Goal: Task Accomplishment & Management: Complete application form

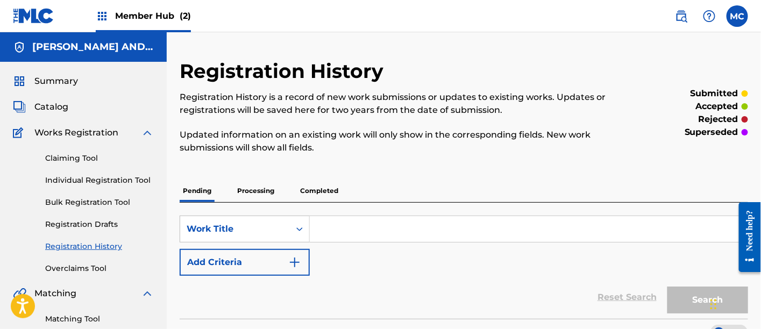
click at [108, 173] on div "Claiming Tool Individual Registration Tool Bulk Registration Tool Registration …" at bounding box center [83, 206] width 141 height 135
click at [112, 183] on link "Individual Registration Tool" at bounding box center [99, 180] width 109 height 11
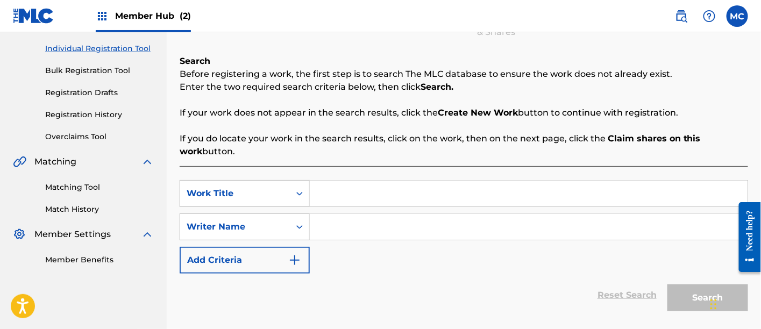
scroll to position [140, 0]
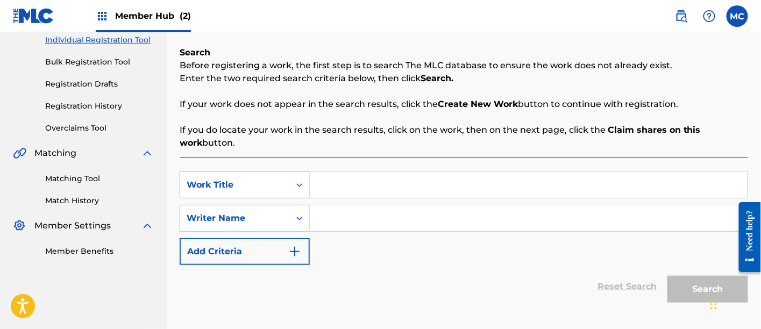
click at [370, 182] on input "Search Form" at bounding box center [529, 185] width 438 height 26
paste input "We’re Immortal"
type input "We’re Immortal"
click at [359, 221] on input "Search Form" at bounding box center [529, 218] width 438 height 26
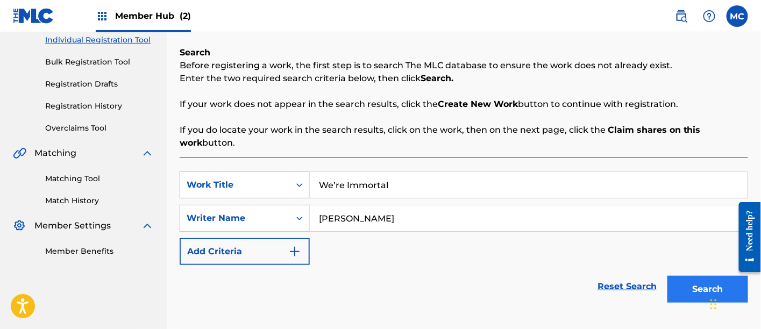
type input "[PERSON_NAME]"
click at [686, 294] on button "Search" at bounding box center [707, 289] width 81 height 27
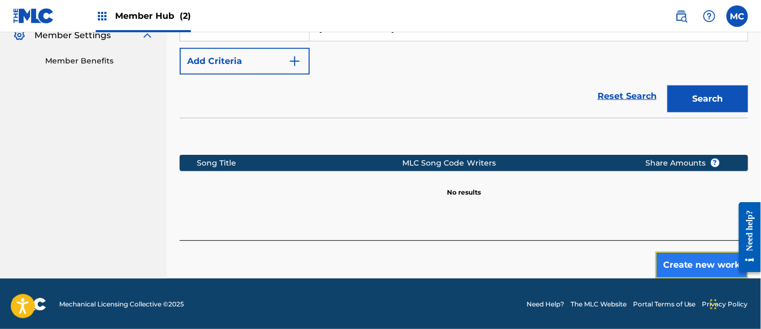
click at [678, 269] on button "Create new work" at bounding box center [702, 265] width 93 height 27
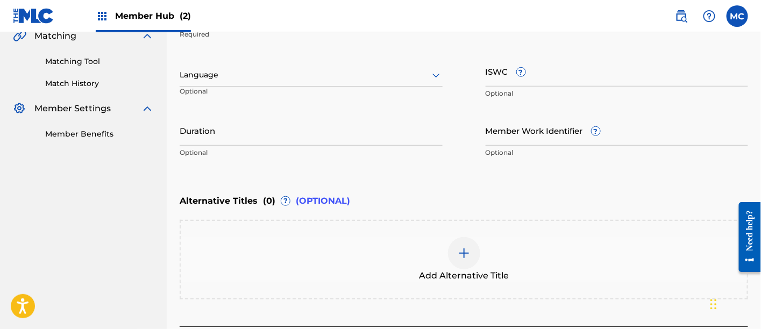
scroll to position [253, 0]
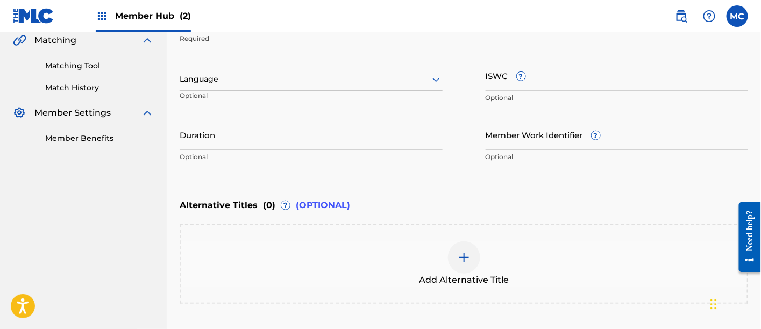
click at [261, 81] on div at bounding box center [311, 79] width 263 height 13
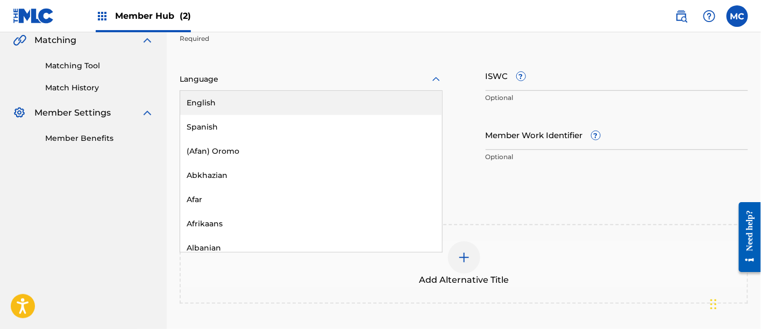
click at [259, 106] on div "English" at bounding box center [311, 103] width 262 height 24
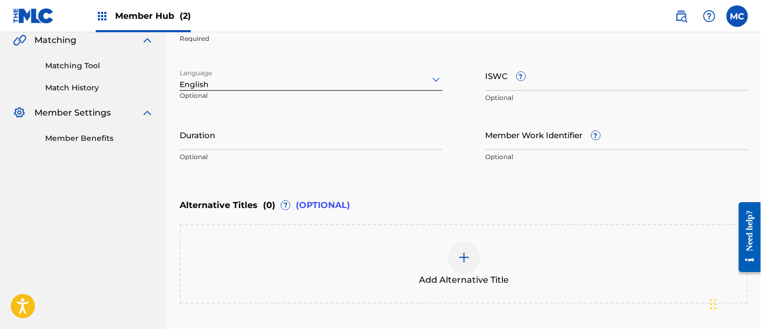
scroll to position [343, 0]
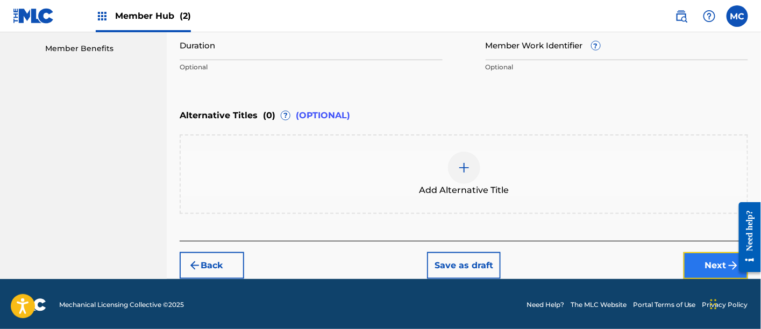
click at [698, 265] on button "Next" at bounding box center [716, 265] width 65 height 27
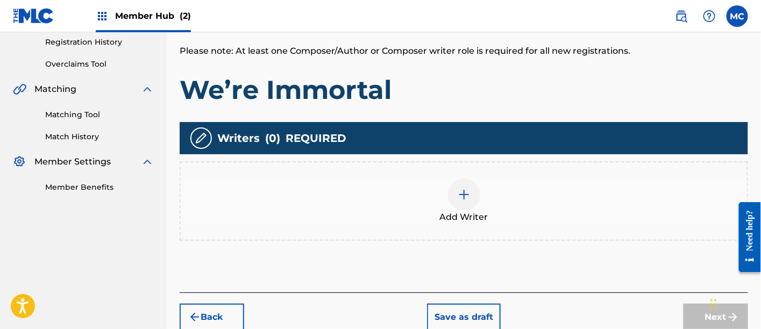
scroll to position [205, 0]
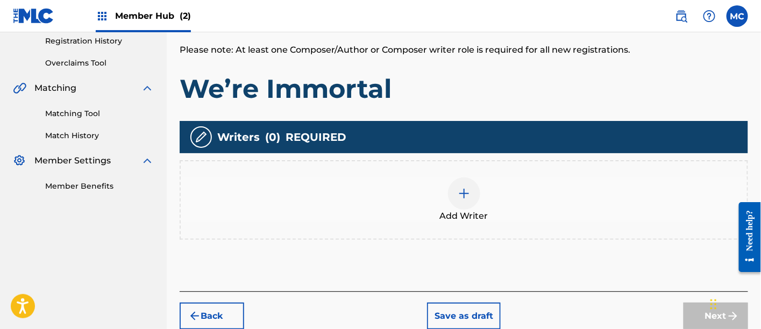
click at [456, 212] on span "Add Writer" at bounding box center [464, 216] width 48 height 13
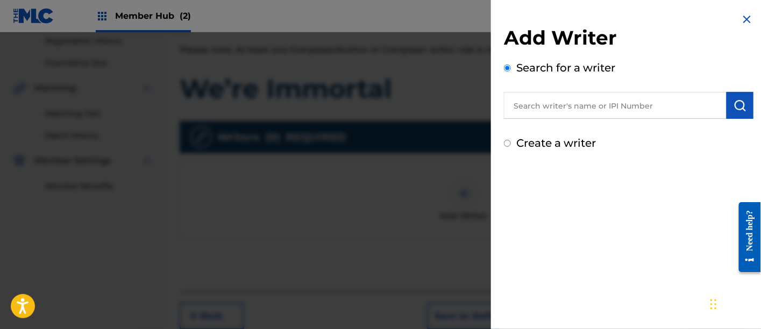
click at [564, 111] on input "text" at bounding box center [615, 105] width 223 height 27
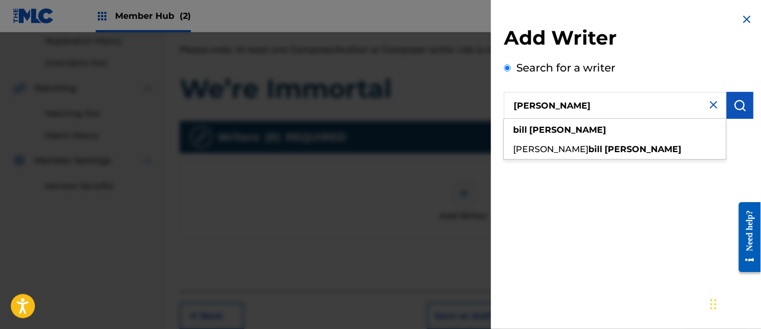
type input "[PERSON_NAME]"
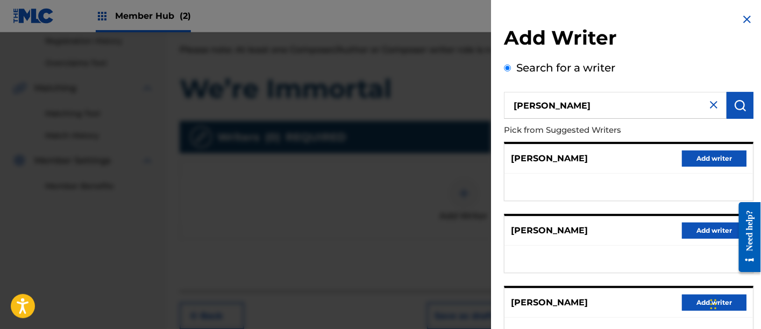
scroll to position [225, 0]
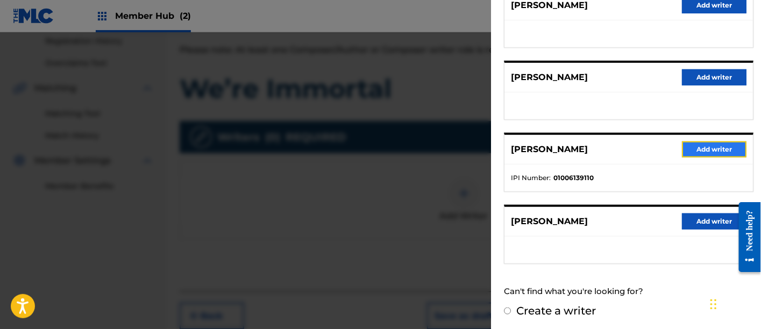
click at [730, 145] on button "Add writer" at bounding box center [714, 149] width 65 height 16
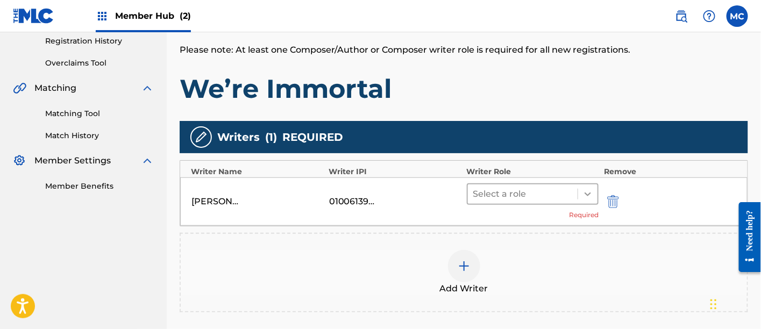
click at [590, 189] on icon at bounding box center [587, 194] width 11 height 11
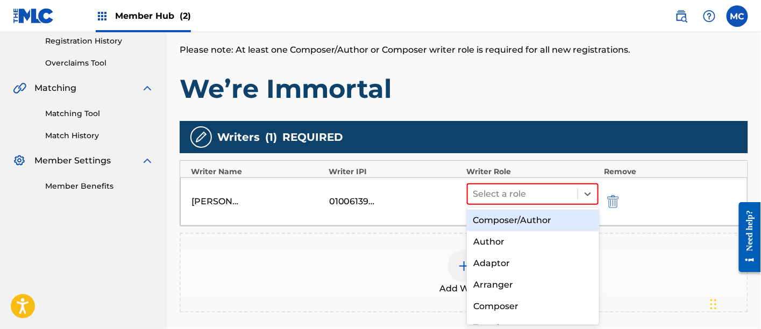
click at [517, 221] on div "Composer/Author" at bounding box center [533, 221] width 132 height 22
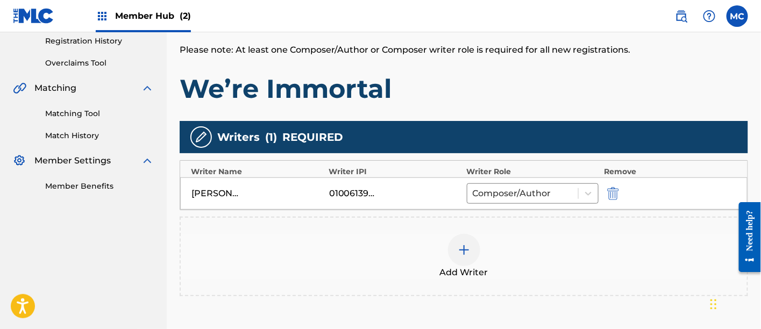
click at [462, 245] on img at bounding box center [464, 250] width 13 height 13
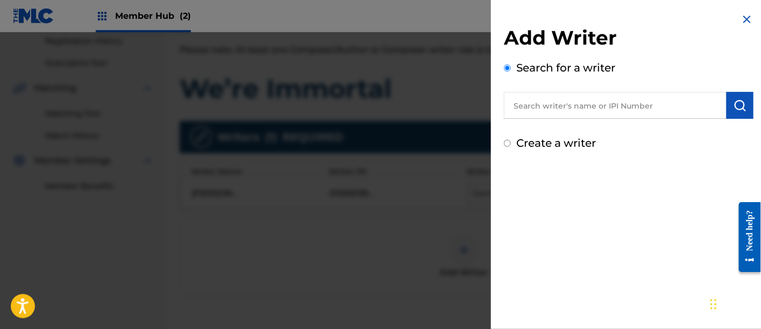
click at [561, 106] on input "text" at bounding box center [615, 105] width 223 height 27
paste input "00848870193"
click at [534, 104] on input "00848870193" at bounding box center [615, 105] width 223 height 27
type input "00848870193"
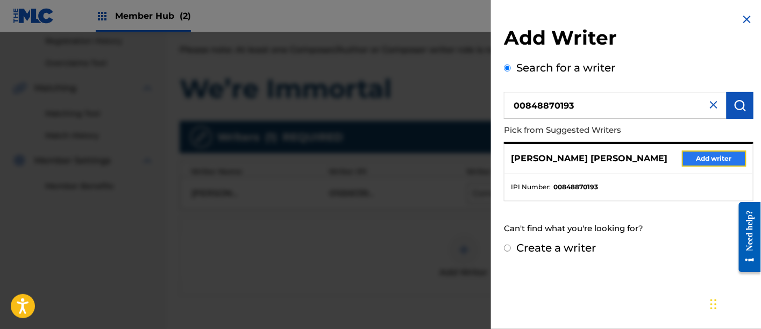
click at [700, 155] on button "Add writer" at bounding box center [714, 159] width 65 height 16
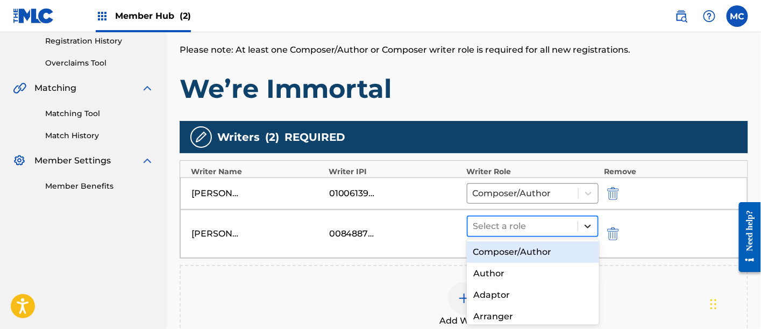
click at [592, 223] on icon at bounding box center [587, 226] width 11 height 11
click at [523, 251] on div "Composer/Author" at bounding box center [533, 252] width 132 height 22
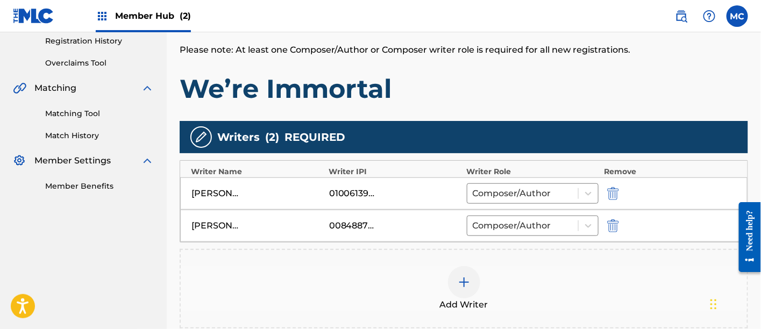
click at [473, 272] on div at bounding box center [464, 282] width 32 height 32
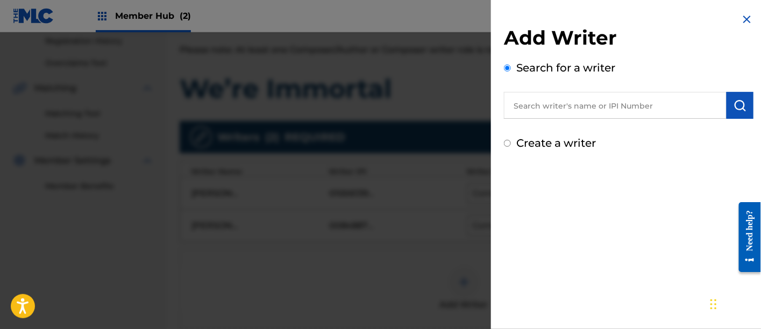
click at [535, 100] on input "text" at bounding box center [615, 105] width 223 height 27
paste input "00142824976"
click at [536, 105] on input "00142824976" at bounding box center [615, 105] width 223 height 27
type input "00142824976"
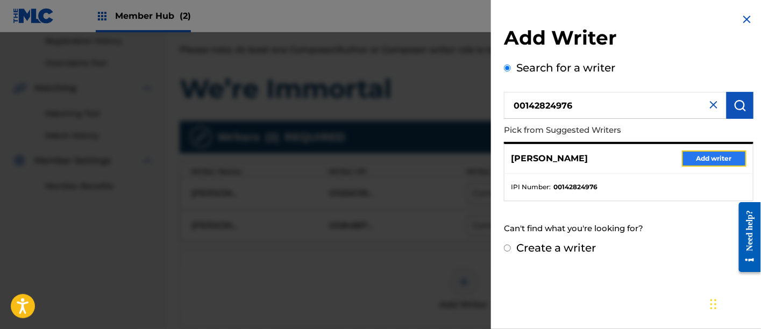
click at [705, 162] on button "Add writer" at bounding box center [714, 159] width 65 height 16
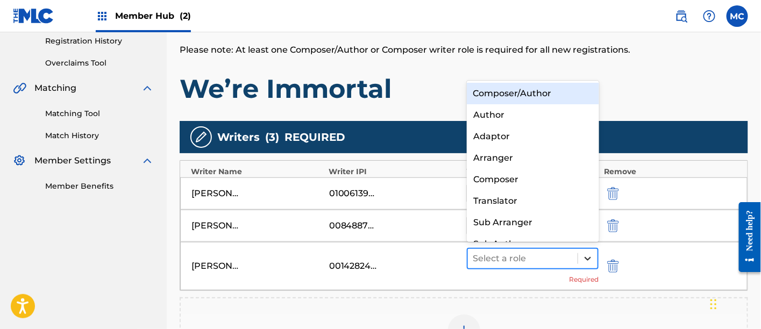
click at [586, 259] on icon at bounding box center [587, 258] width 11 height 11
click at [550, 90] on div "Composer/Author" at bounding box center [533, 94] width 132 height 22
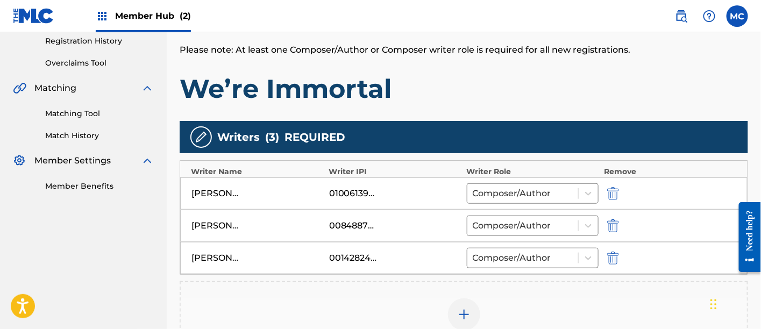
scroll to position [376, 0]
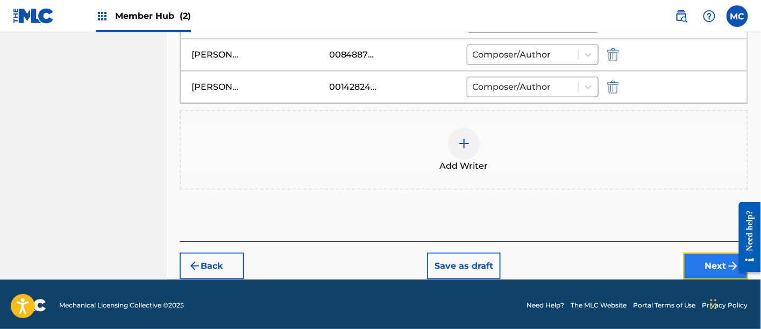
click at [700, 265] on button "Next" at bounding box center [716, 266] width 65 height 27
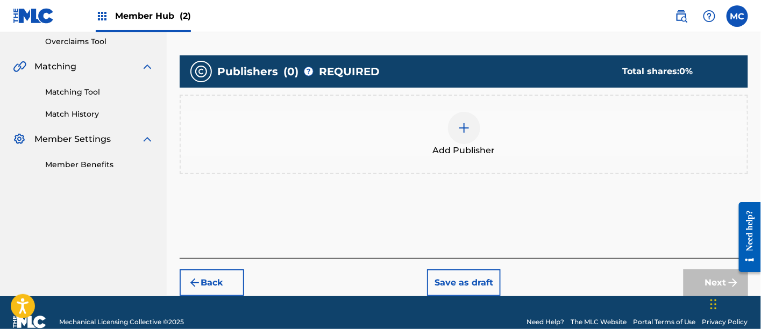
scroll to position [244, 0]
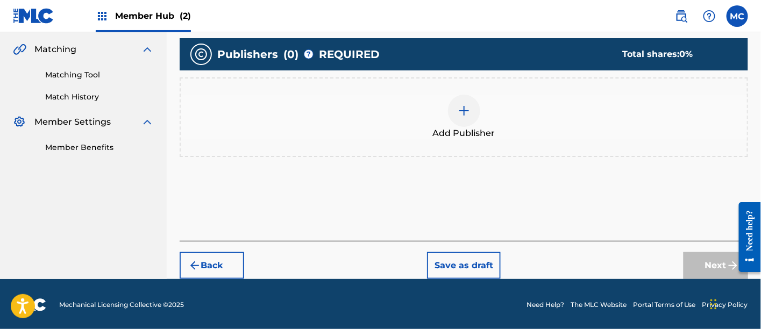
click at [449, 111] on div at bounding box center [464, 111] width 32 height 32
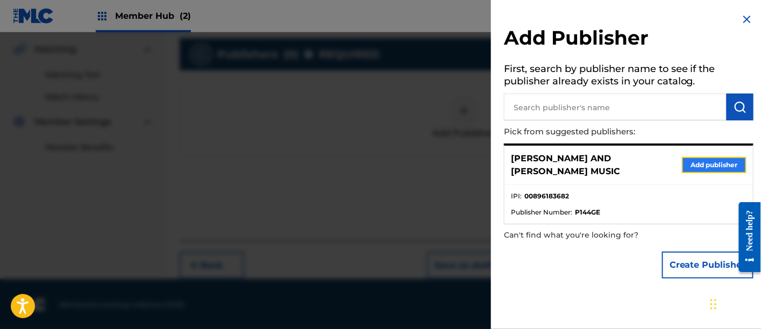
click at [715, 157] on button "Add publisher" at bounding box center [714, 165] width 65 height 16
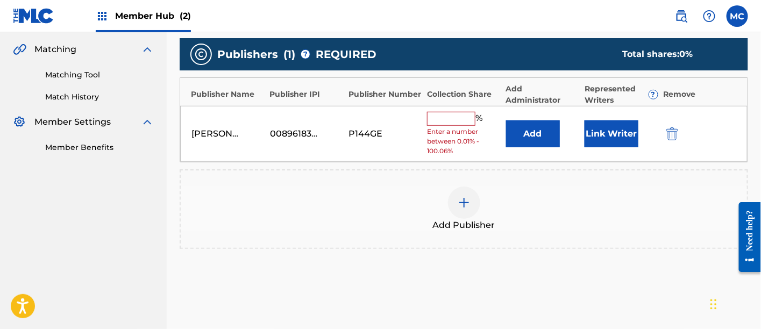
click at [451, 120] on input "text" at bounding box center [451, 119] width 48 height 14
type input "33.34"
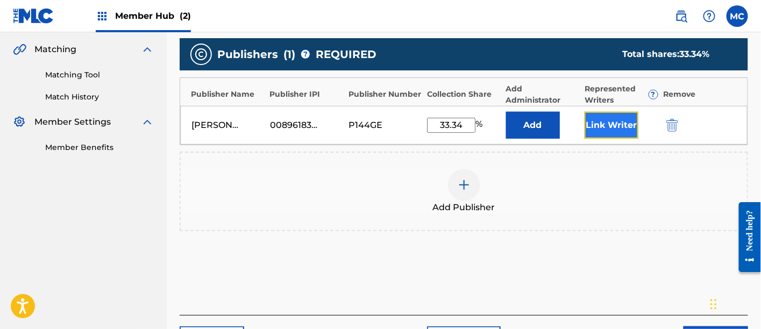
click at [613, 119] on button "Link Writer" at bounding box center [612, 125] width 54 height 27
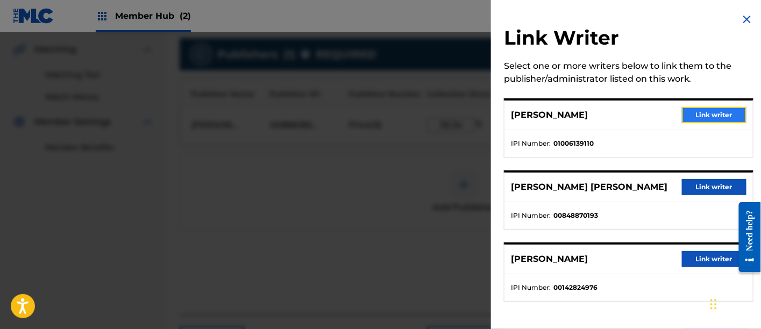
click at [713, 113] on button "Link writer" at bounding box center [714, 115] width 65 height 16
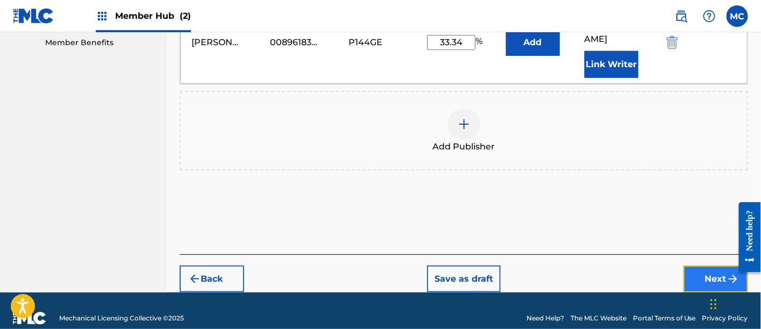
click at [713, 266] on button "Next" at bounding box center [716, 279] width 65 height 27
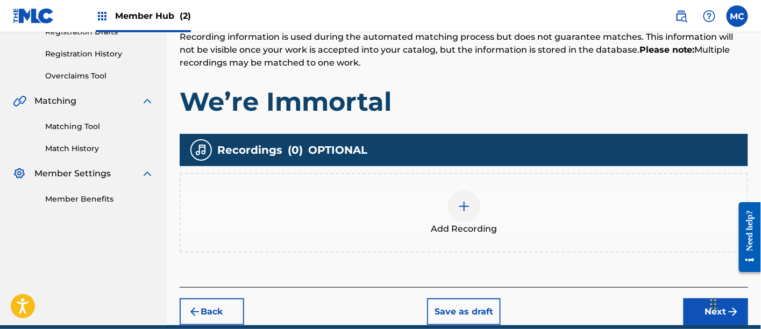
scroll to position [195, 0]
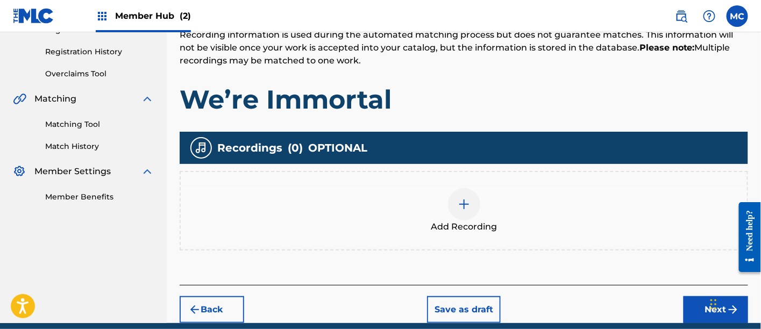
click at [451, 221] on span "Add Recording" at bounding box center [464, 227] width 66 height 13
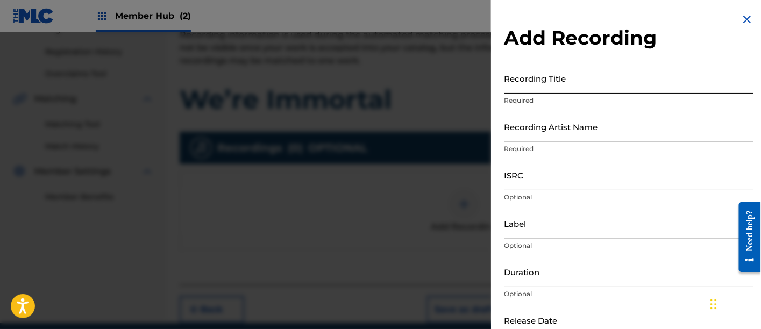
click at [553, 80] on input "Recording Title" at bounding box center [629, 78] width 250 height 31
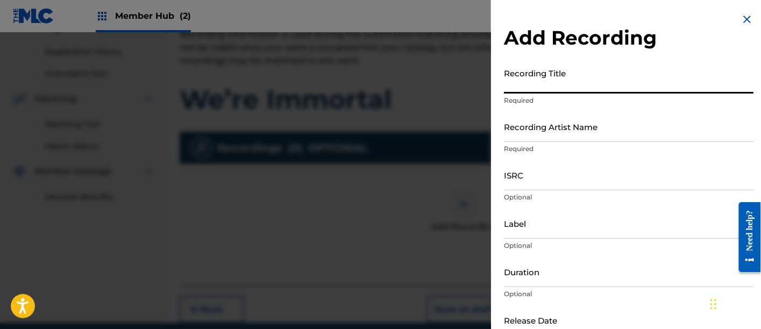
paste input "We’re Immortal"
type input "We’re Immortal"
click at [548, 134] on input "Recording Artist Name" at bounding box center [629, 126] width 250 height 31
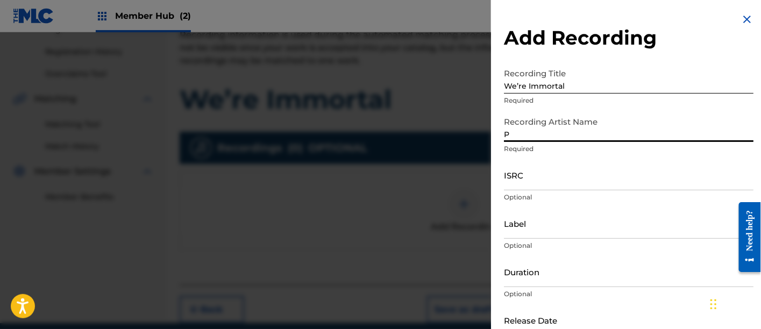
type input "[PERSON_NAME]"
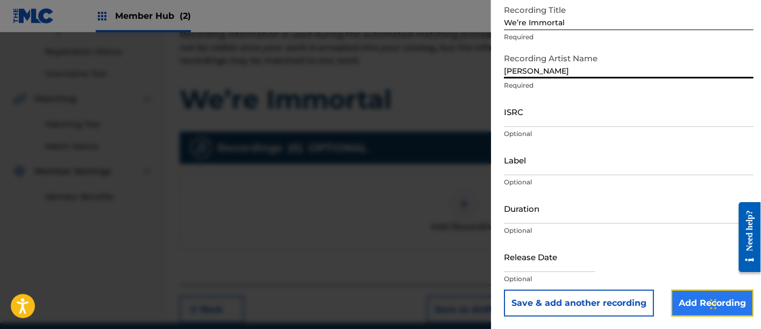
click at [683, 302] on input "Add Recording" at bounding box center [712, 303] width 82 height 27
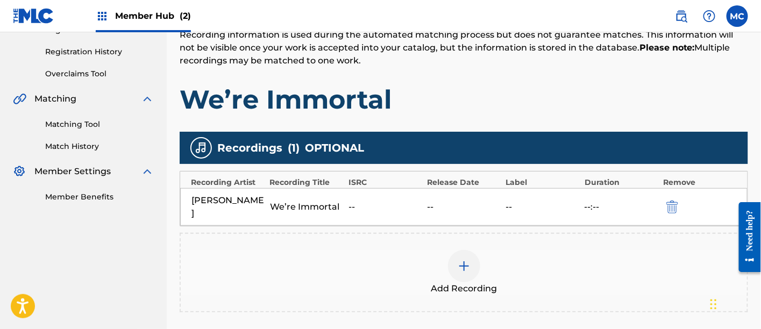
scroll to position [287, 0]
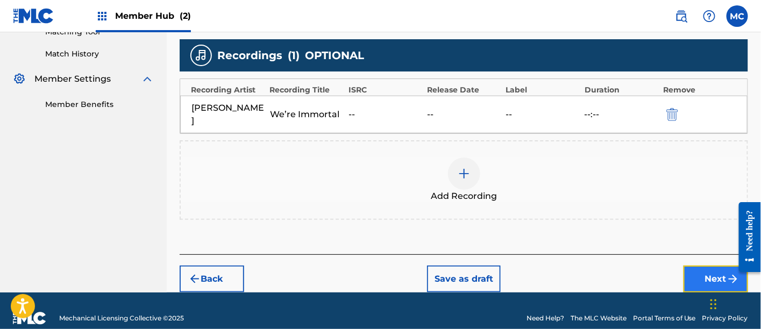
click at [694, 266] on button "Next" at bounding box center [716, 279] width 65 height 27
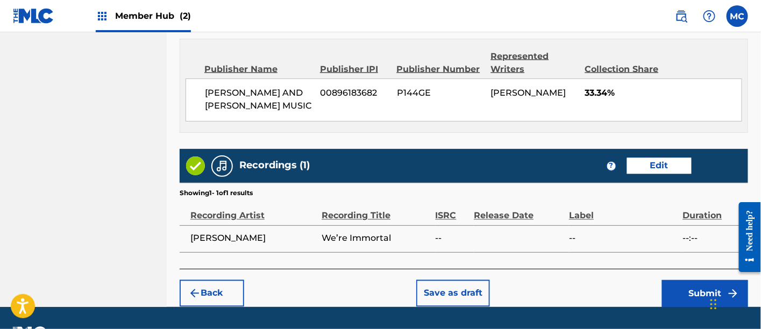
scroll to position [627, 0]
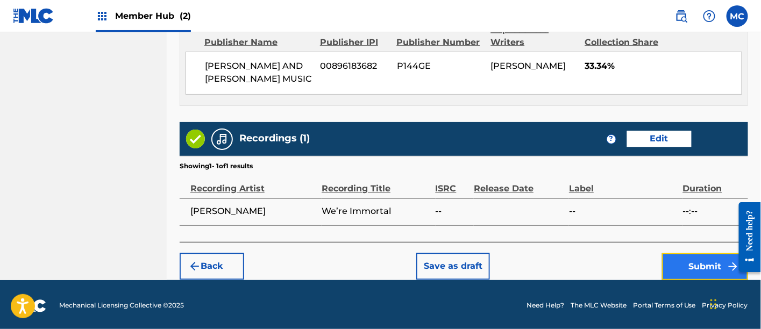
click at [684, 262] on button "Submit" at bounding box center [705, 266] width 86 height 27
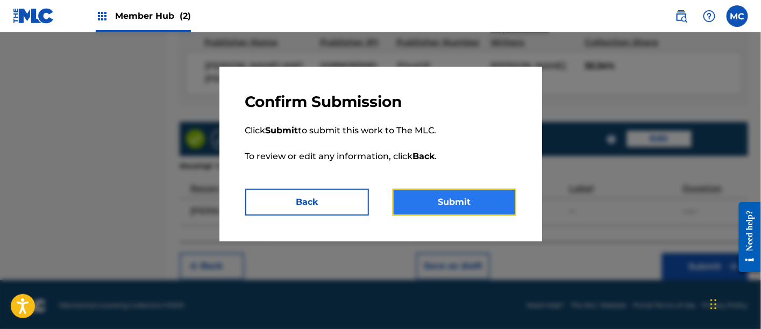
click at [454, 203] on button "Submit" at bounding box center [455, 202] width 124 height 27
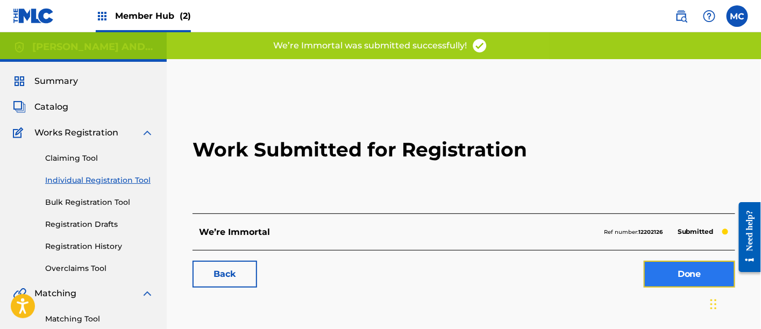
click at [665, 273] on link "Done" at bounding box center [689, 274] width 91 height 27
